Goal: Find contact information: Find contact information

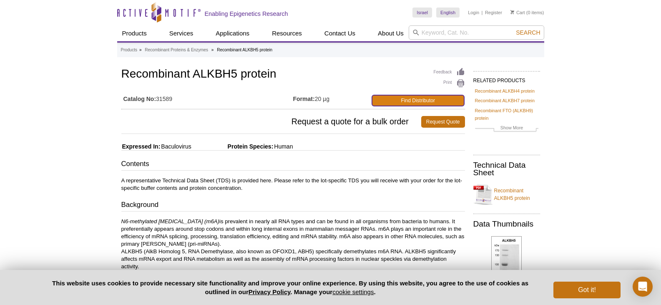
click at [449, 101] on link "Find Distributor" at bounding box center [418, 100] width 92 height 11
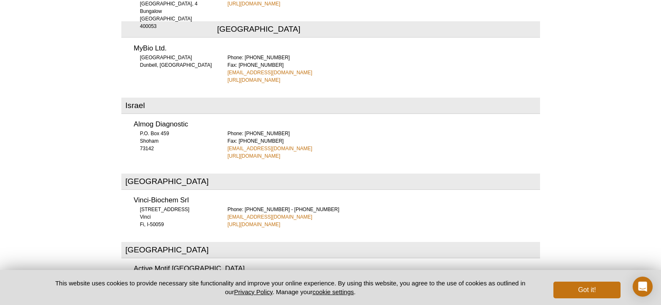
scroll to position [1779, 0]
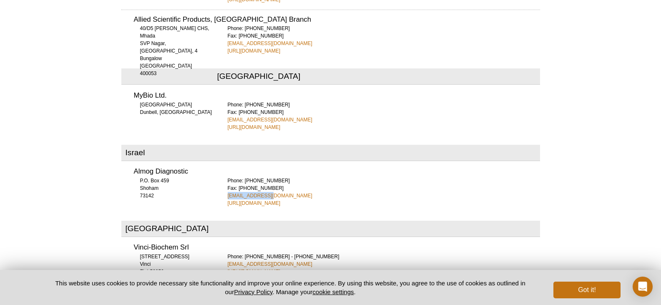
drag, startPoint x: 266, startPoint y: 157, endPoint x: 223, endPoint y: 155, distance: 43.1
click at [223, 162] on div "Almog Diagnostic P.O. Box 459 Shoham 73142 Phone: +972 3 9773390 Fax: +972 3 97…" at bounding box center [330, 184] width 419 height 45
copy link "info@almog.co.il"
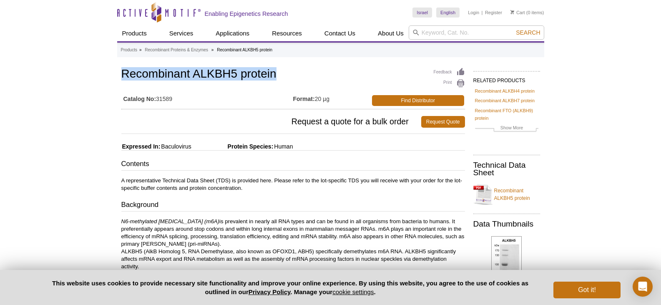
drag, startPoint x: 122, startPoint y: 74, endPoint x: 275, endPoint y: 75, distance: 153.2
click at [275, 75] on h1 "Recombinant ALKBH5 protein" at bounding box center [293, 75] width 344 height 14
copy h1 "Recombinant ALKBH5 protein"
drag, startPoint x: 156, startPoint y: 98, endPoint x: 177, endPoint y: 98, distance: 20.9
click at [177, 98] on td "Catalog No: 31589" at bounding box center [207, 98] width 172 height 17
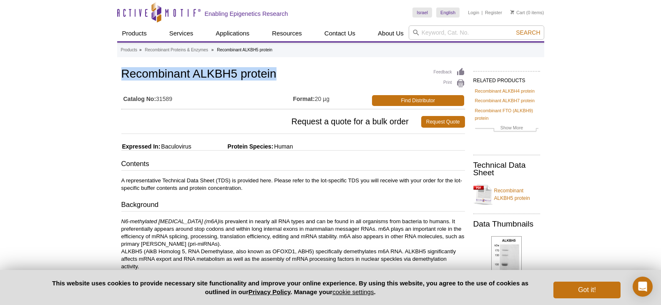
copy td "31589"
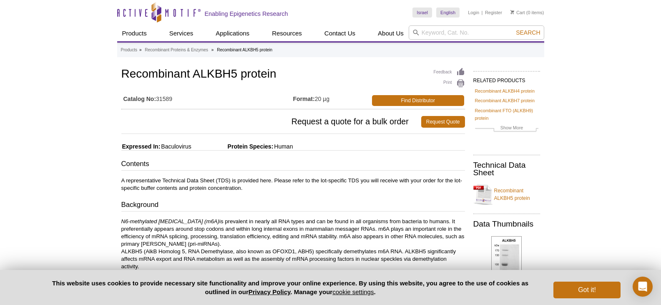
click at [199, 231] on p "N6-methylated adenine (m6A) is prevalent in nearly all RNA types and can be fou…" at bounding box center [293, 244] width 344 height 53
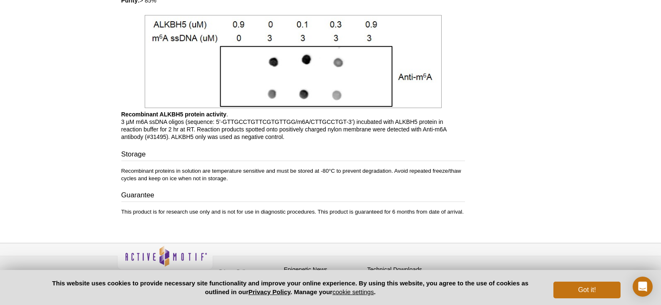
scroll to position [615, 0]
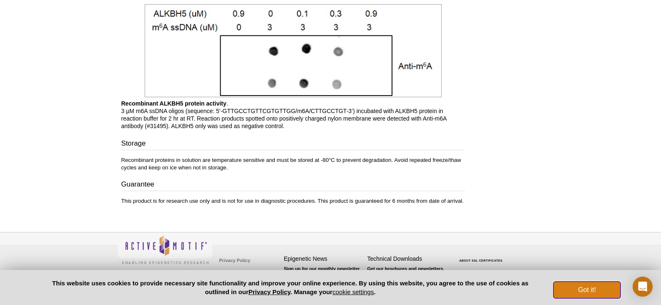
click at [607, 294] on button "Got it!" at bounding box center [587, 290] width 67 height 17
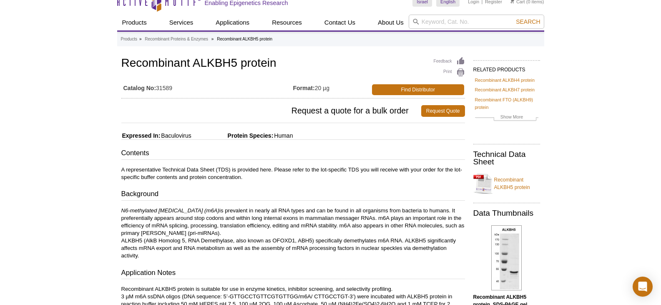
scroll to position [0, 0]
